Goal: Task Accomplishment & Management: Manage account settings

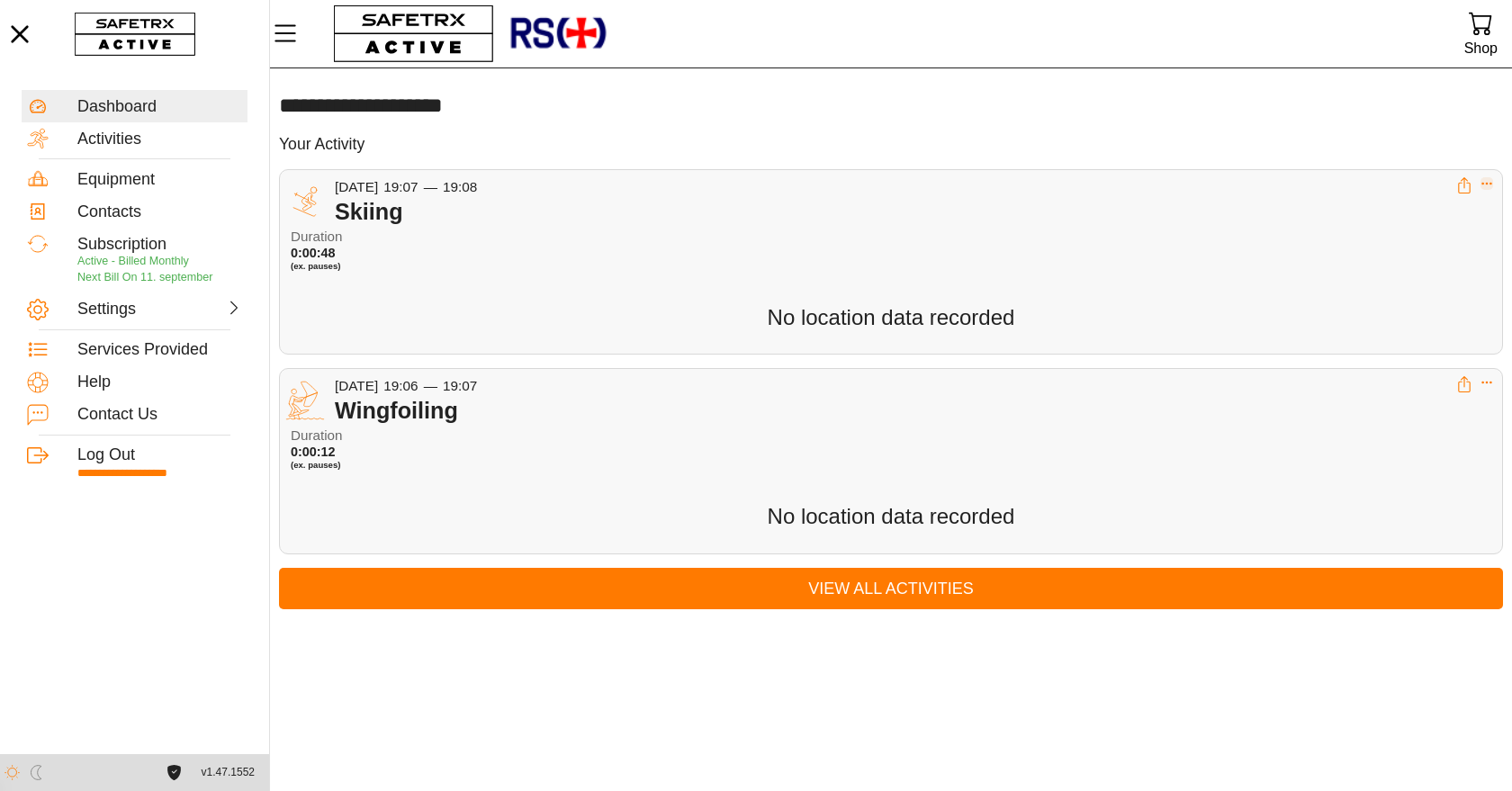
click at [1490, 186] on icon "Expand" at bounding box center [1486, 183] width 13 height 13
click at [1424, 264] on div "Delete Activity" at bounding box center [1432, 254] width 101 height 19
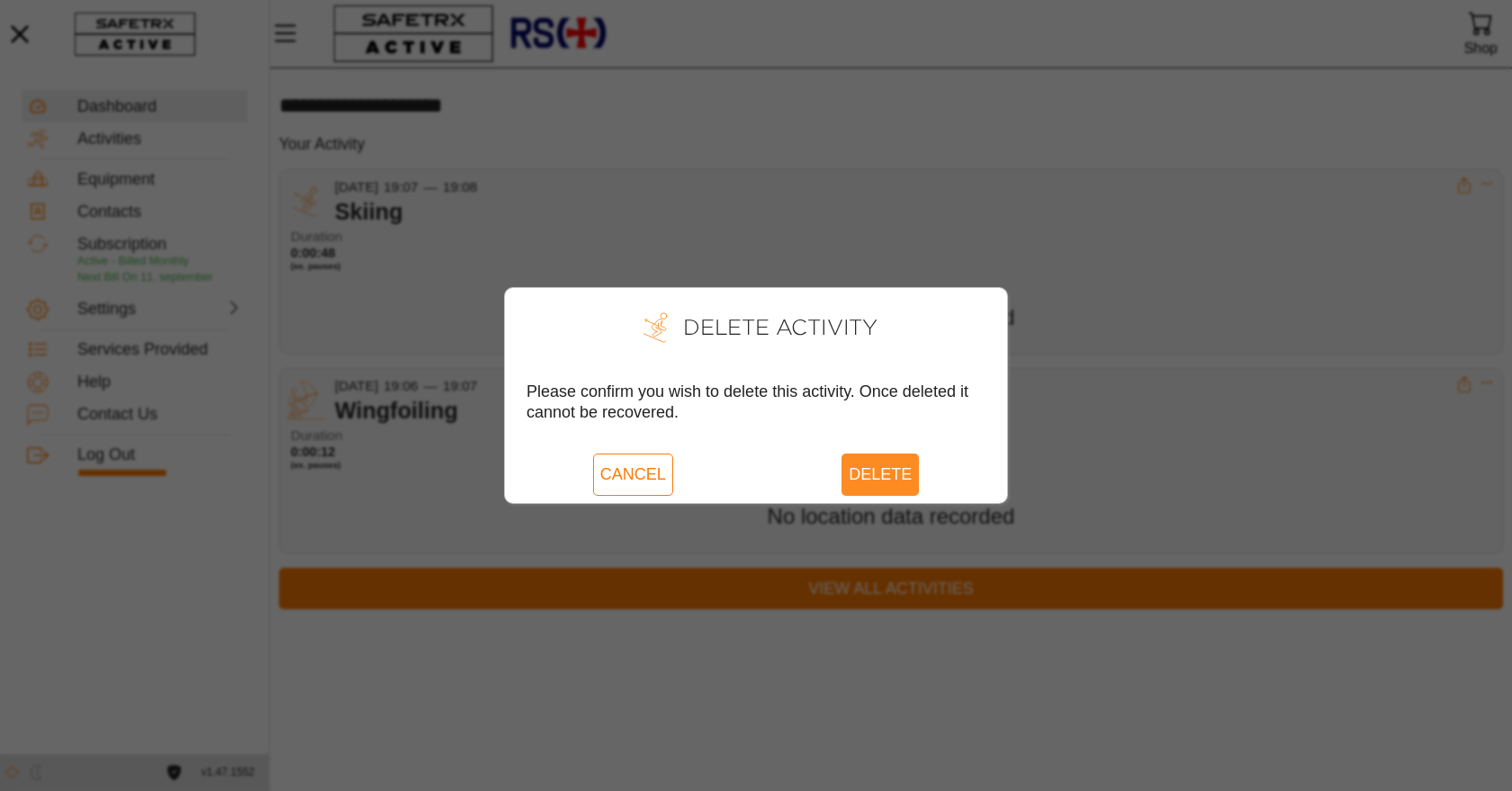
click at [888, 477] on span "Delete" at bounding box center [880, 474] width 63 height 41
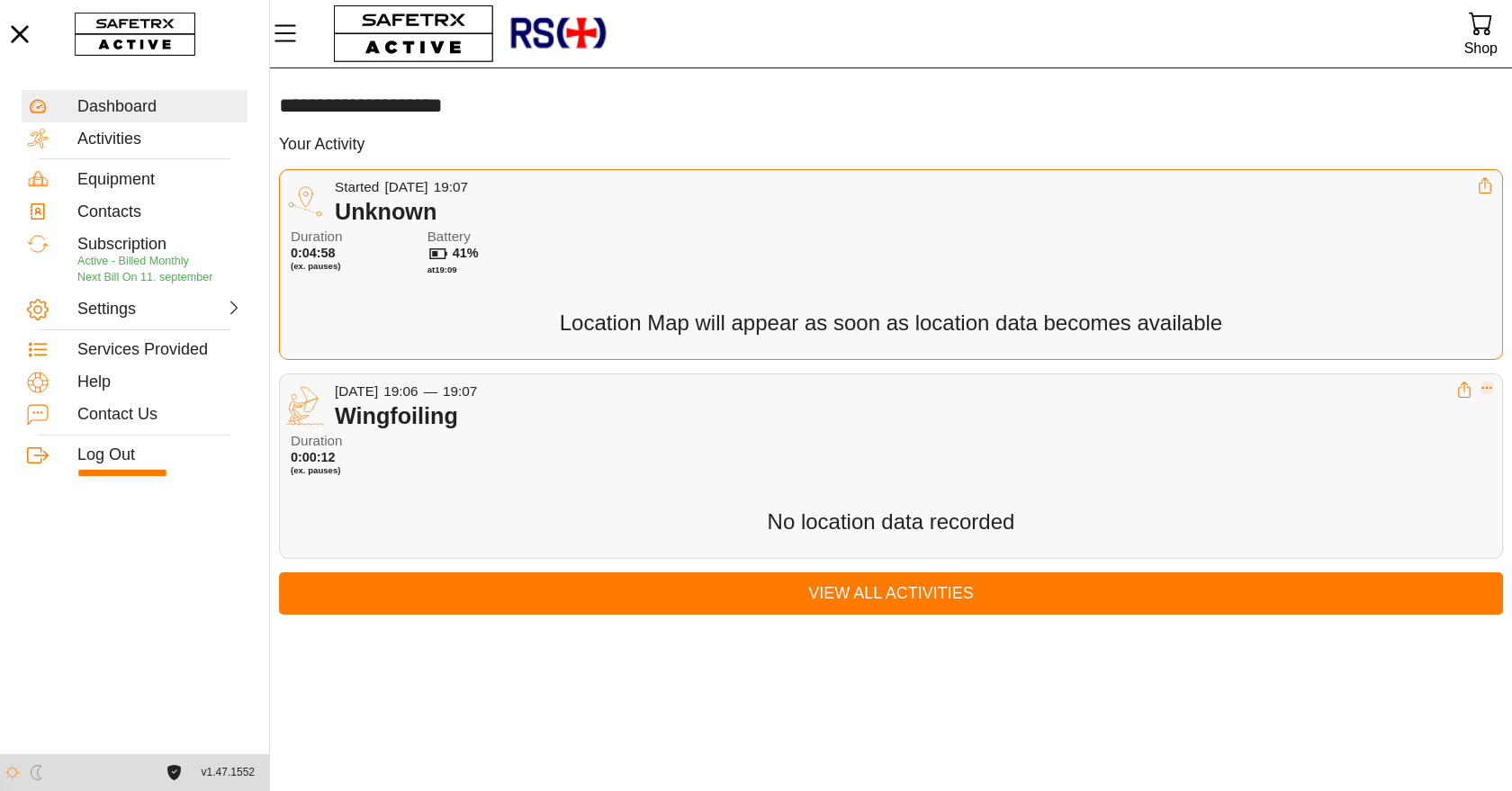
click at [1488, 390] on icon "Expand" at bounding box center [1486, 388] width 13 height 13
click at [1411, 462] on div "Delete Activity" at bounding box center [1432, 459] width 101 height 19
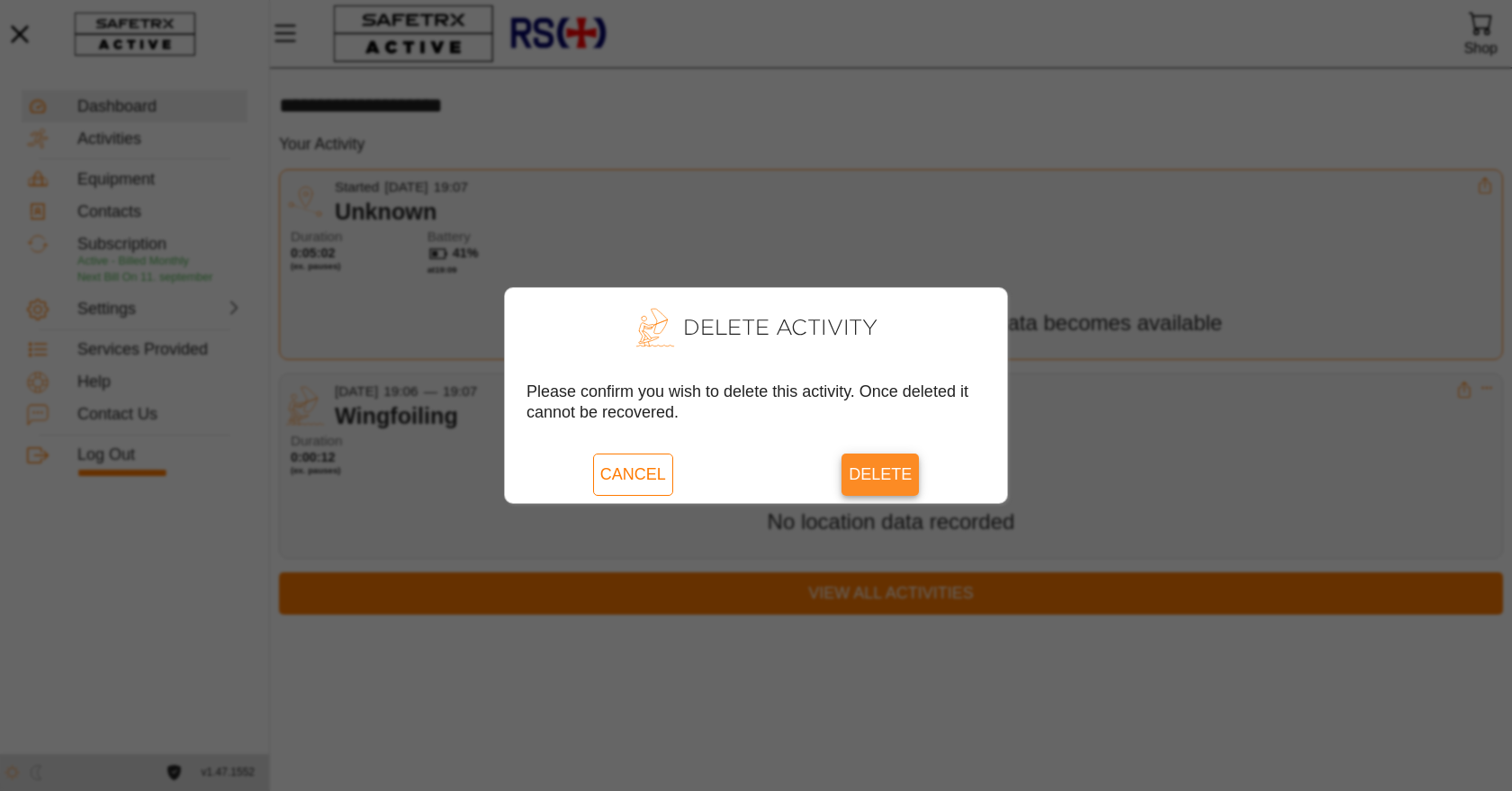
click at [882, 471] on span "Delete" at bounding box center [880, 474] width 63 height 41
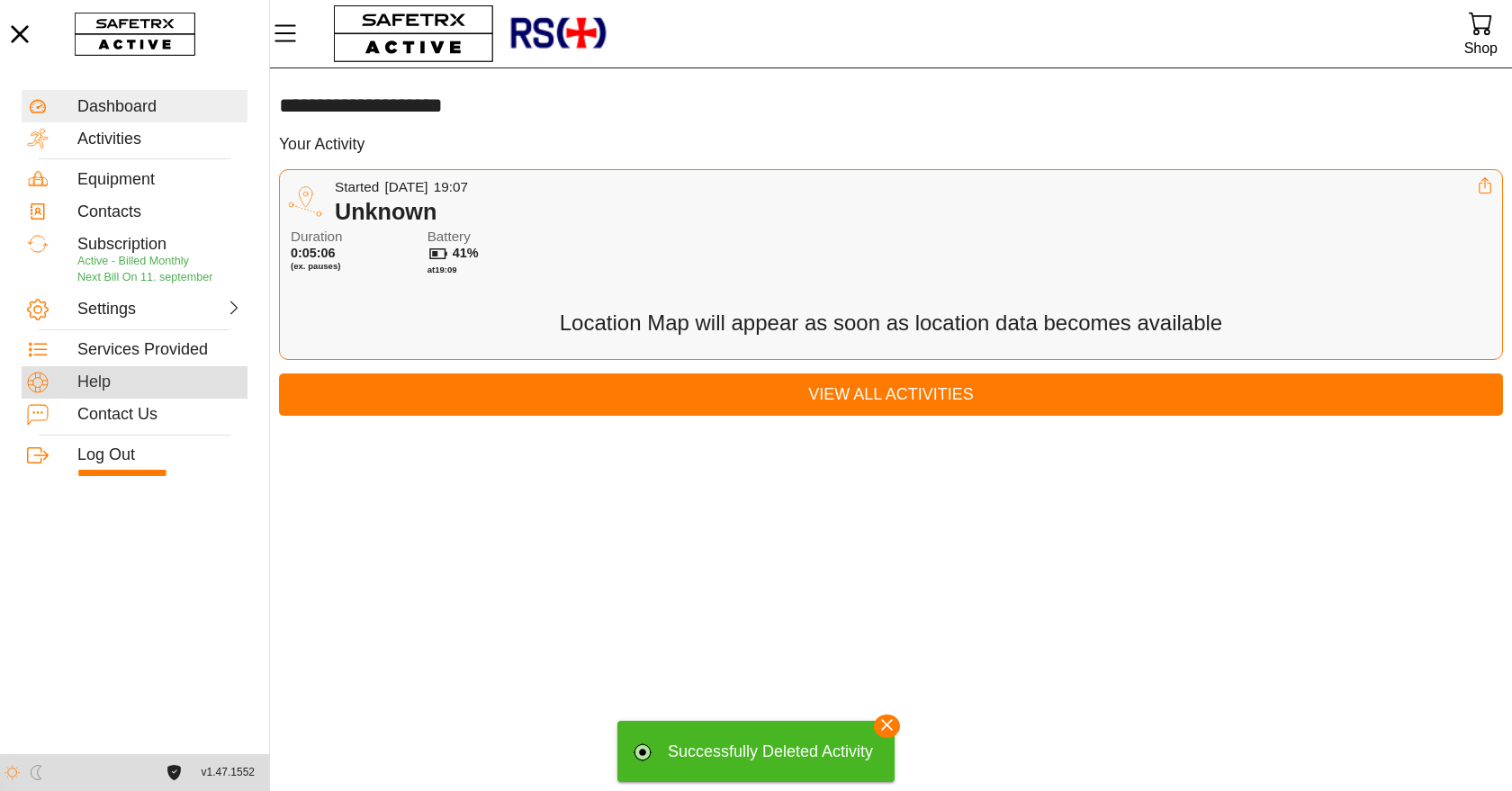
click at [141, 381] on div "Help" at bounding box center [159, 382] width 165 height 19
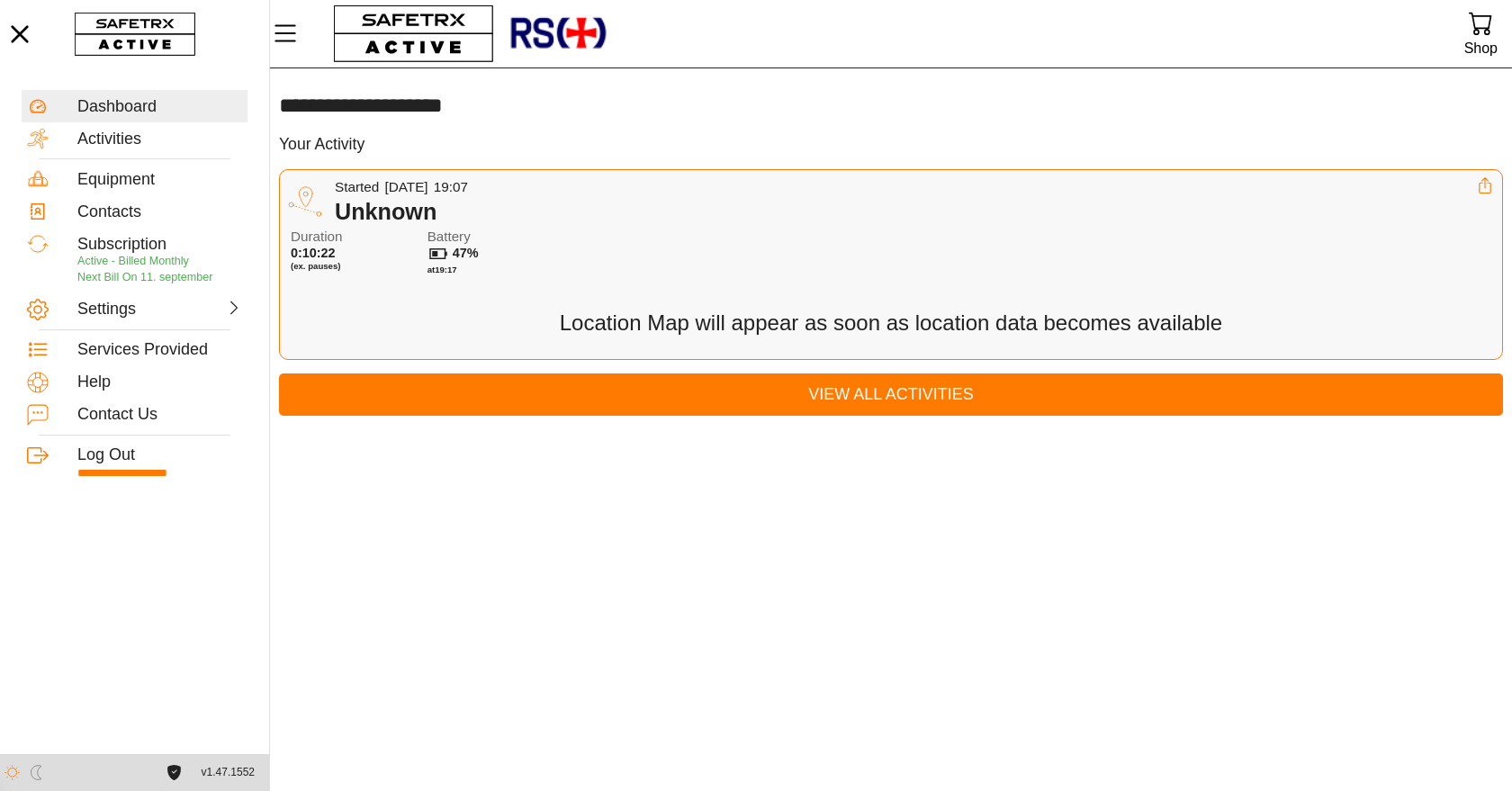
click at [1191, 280] on div "Duration 0:10:22 (ex. pauses) Battery 47% at 19:17" at bounding box center [893, 257] width 1207 height 56
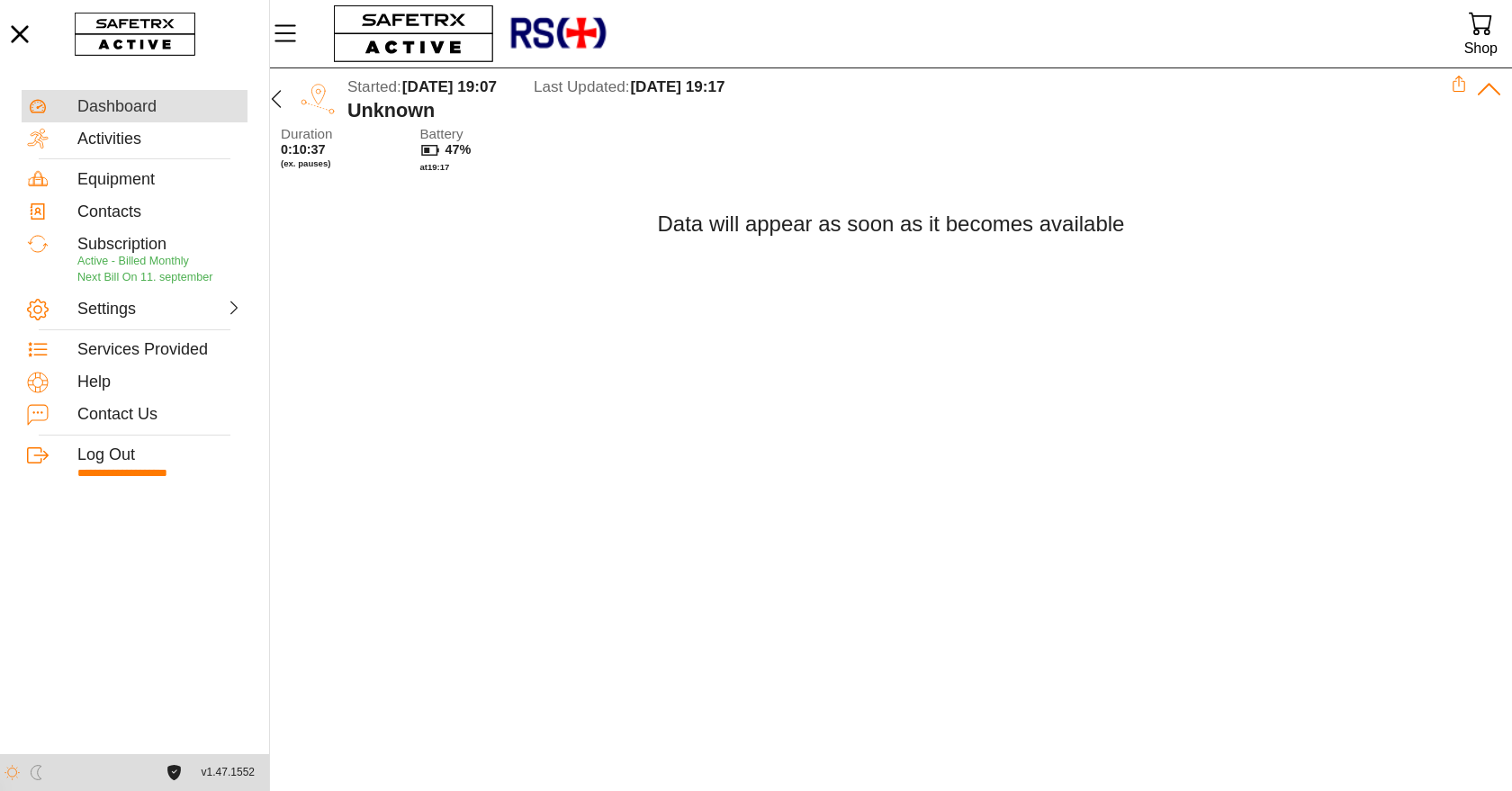
click at [155, 111] on div "Dashboard" at bounding box center [159, 107] width 165 height 19
